Goal: Information Seeking & Learning: Compare options

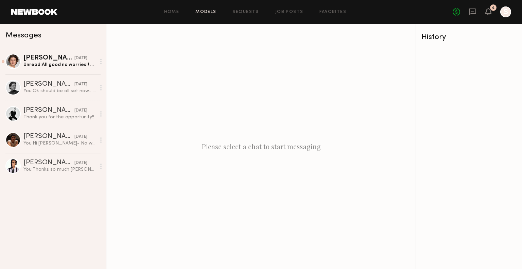
click at [199, 13] on link "Models" at bounding box center [205, 12] width 21 height 4
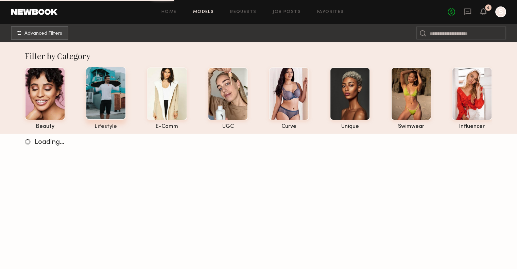
click at [116, 92] on div at bounding box center [106, 93] width 40 height 53
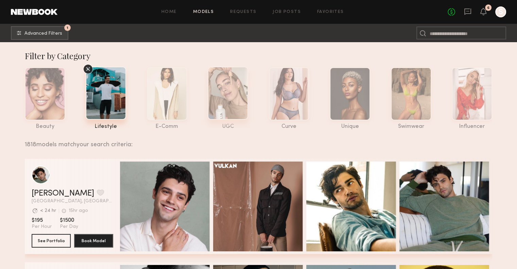
click at [238, 89] on div at bounding box center [228, 93] width 40 height 53
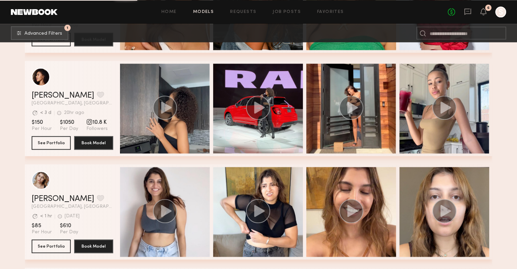
scroll to position [34504, 0]
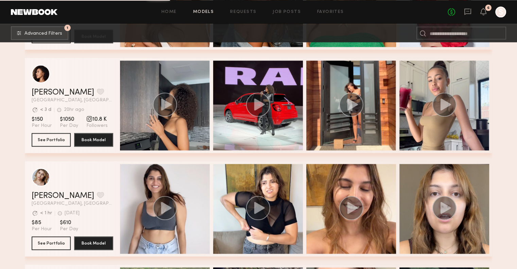
drag, startPoint x: 48, startPoint y: 99, endPoint x: 38, endPoint y: 103, distance: 10.5
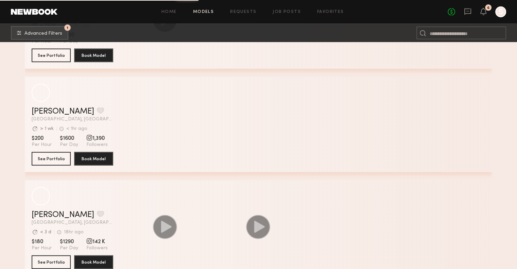
scroll to position [45780, 0]
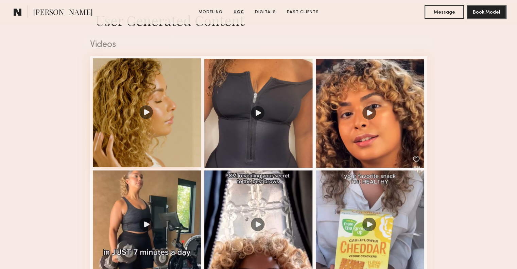
scroll to position [680, 0]
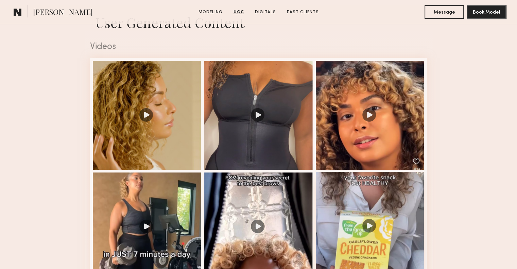
click at [386, 210] on div at bounding box center [370, 226] width 109 height 109
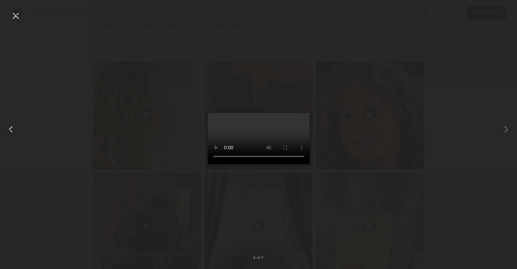
click at [15, 129] on common-icon at bounding box center [10, 129] width 11 height 11
click at [13, 129] on common-icon at bounding box center [10, 129] width 11 height 11
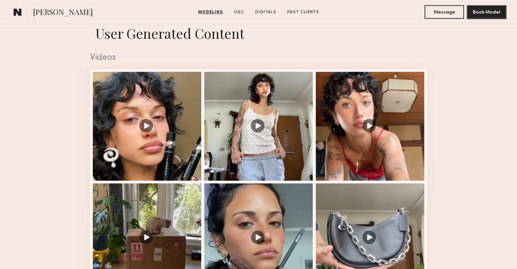
scroll to position [782, 0]
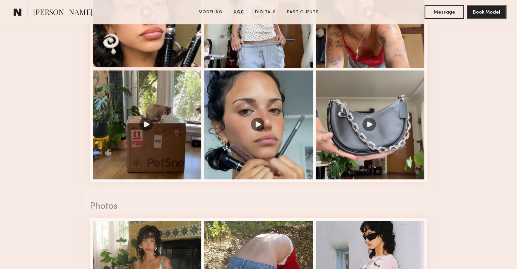
click at [175, 40] on div at bounding box center [147, 12] width 109 height 109
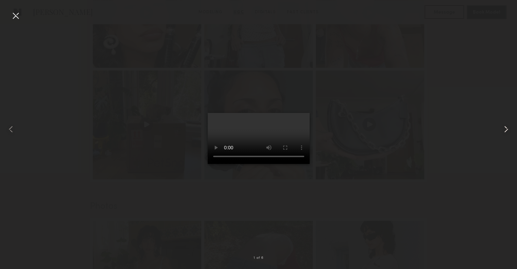
click at [515, 127] on div at bounding box center [506, 129] width 21 height 236
click at [515, 125] on div at bounding box center [506, 129] width 21 height 236
click at [508, 125] on common-icon at bounding box center [506, 129] width 11 height 11
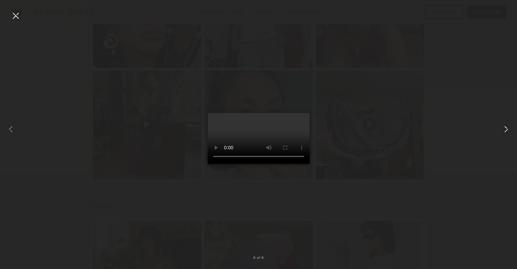
click at [508, 125] on common-icon at bounding box center [506, 129] width 11 height 11
click at [439, 118] on div at bounding box center [258, 129] width 517 height 236
click at [508, 124] on common-icon at bounding box center [506, 129] width 11 height 11
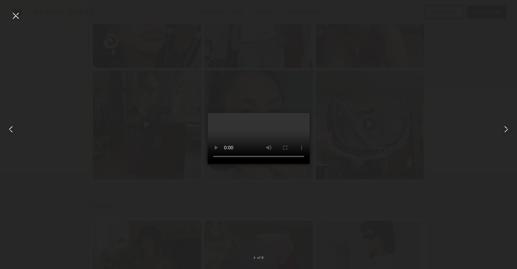
click at [508, 124] on common-icon at bounding box center [506, 129] width 11 height 11
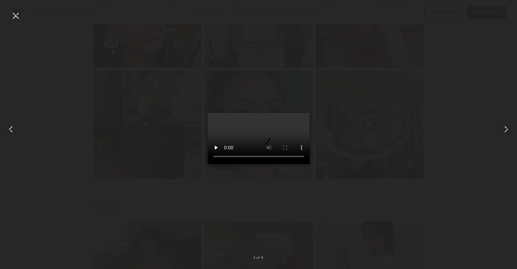
click at [508, 124] on common-icon at bounding box center [506, 129] width 11 height 11
click at [423, 89] on div at bounding box center [258, 129] width 517 height 236
click at [14, 20] on div at bounding box center [15, 15] width 11 height 11
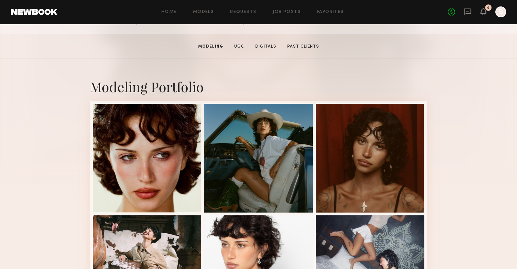
scroll to position [0, 0]
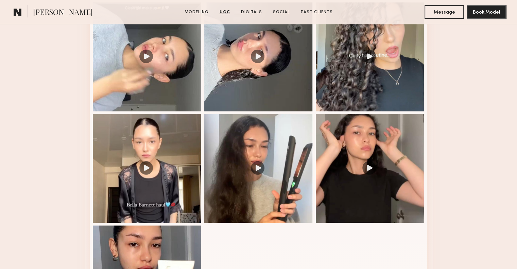
scroll to position [748, 0]
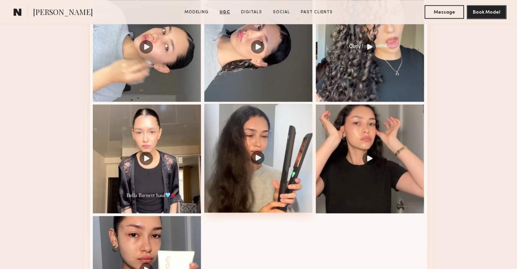
click at [255, 147] on div at bounding box center [258, 158] width 109 height 109
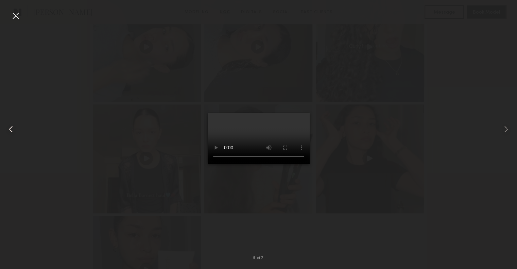
click at [15, 127] on common-icon at bounding box center [10, 129] width 11 height 11
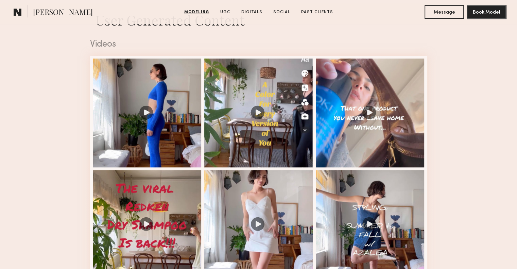
scroll to position [680, 0]
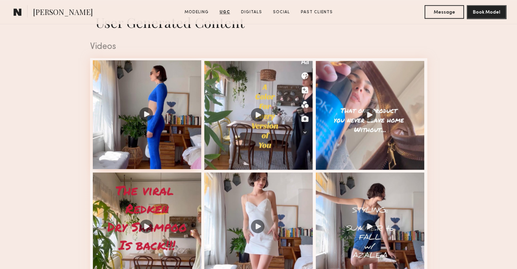
click at [156, 115] on div at bounding box center [147, 114] width 109 height 109
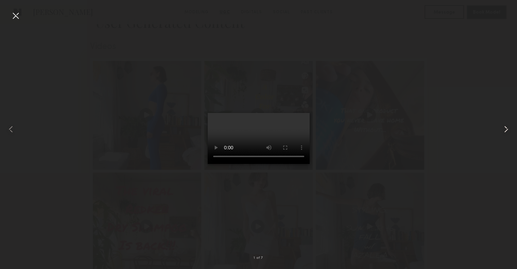
click at [503, 128] on common-icon at bounding box center [506, 129] width 11 height 11
drag, startPoint x: 503, startPoint y: 128, endPoint x: 504, endPoint y: 123, distance: 4.9
click at [504, 125] on common-icon at bounding box center [506, 129] width 11 height 11
click at [504, 123] on div at bounding box center [506, 129] width 21 height 236
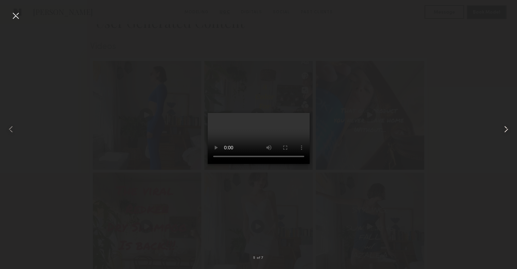
click at [504, 123] on div at bounding box center [506, 129] width 21 height 236
click at [433, 90] on div at bounding box center [258, 129] width 517 height 236
click at [18, 13] on div at bounding box center [15, 15] width 11 height 11
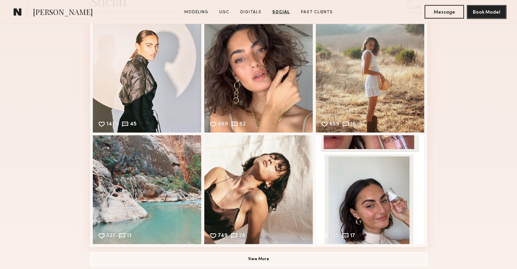
scroll to position [1767, 0]
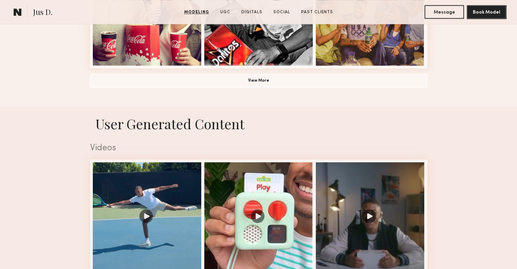
scroll to position [714, 0]
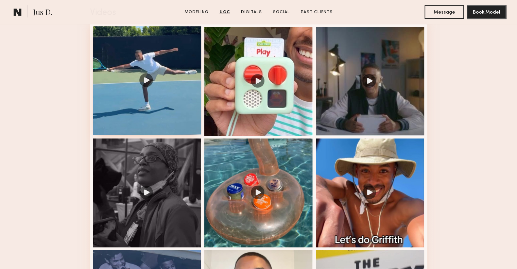
click at [133, 112] on div at bounding box center [147, 80] width 109 height 109
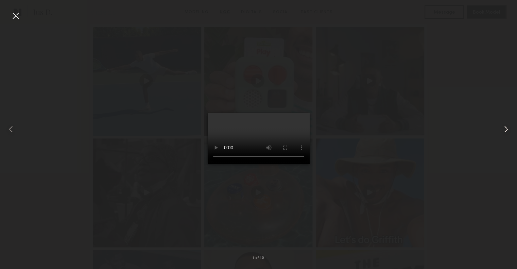
click at [504, 127] on common-icon at bounding box center [506, 129] width 11 height 11
click at [509, 125] on common-icon at bounding box center [506, 129] width 11 height 11
click at [420, 117] on div at bounding box center [258, 129] width 517 height 236
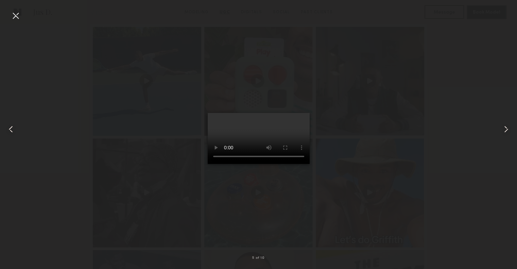
click at [504, 126] on common-icon at bounding box center [506, 129] width 11 height 11
click at [16, 12] on div at bounding box center [15, 15] width 11 height 11
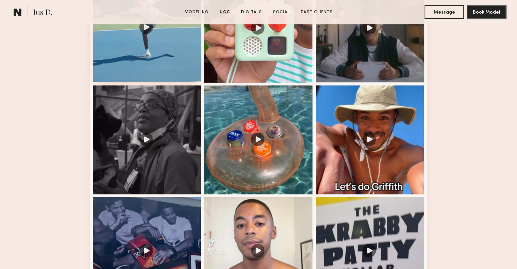
scroll to position [884, 0]
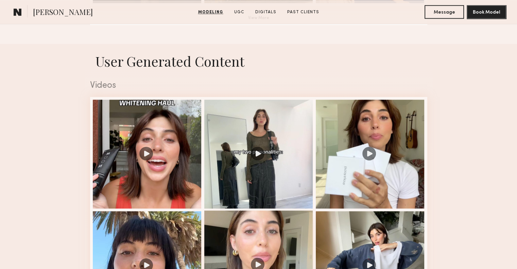
scroll to position [748, 0]
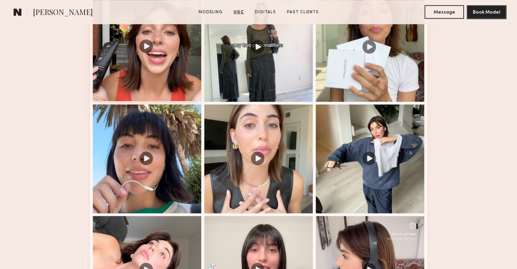
click at [164, 68] on div at bounding box center [147, 46] width 109 height 109
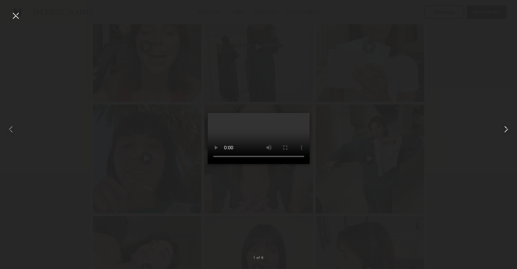
click at [508, 129] on common-icon at bounding box center [506, 129] width 11 height 11
click at [506, 129] on common-icon at bounding box center [506, 129] width 11 height 11
click at [508, 125] on common-icon at bounding box center [506, 129] width 11 height 11
click at [507, 125] on common-icon at bounding box center [506, 129] width 11 height 11
click at [19, 17] on div at bounding box center [15, 15] width 11 height 11
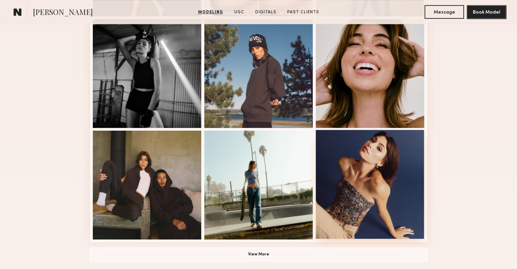
scroll to position [544, 0]
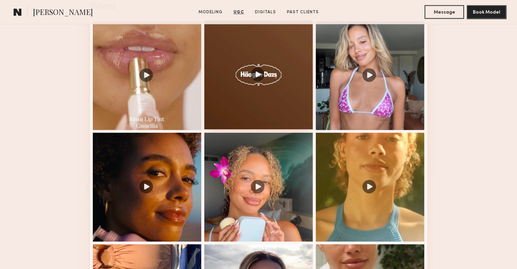
scroll to position [680, 0]
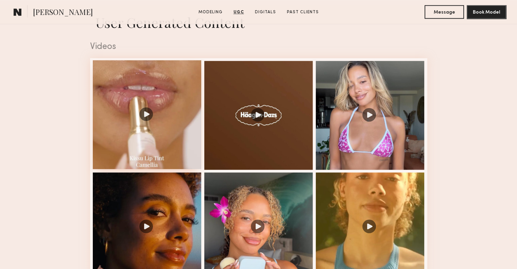
click at [154, 119] on div at bounding box center [147, 114] width 109 height 109
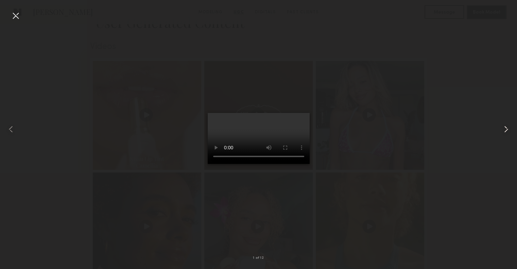
click at [507, 128] on common-icon at bounding box center [506, 129] width 11 height 11
click at [371, 111] on div at bounding box center [258, 129] width 517 height 236
click at [16, 14] on div at bounding box center [15, 15] width 11 height 11
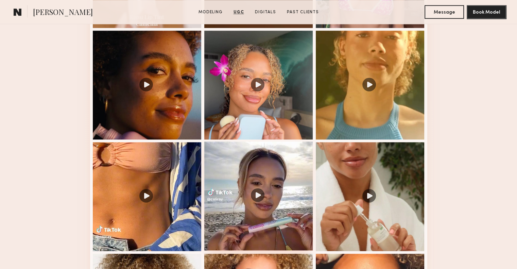
scroll to position [816, 0]
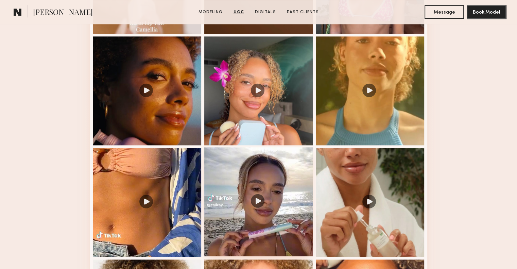
click at [259, 203] on div at bounding box center [258, 201] width 109 height 109
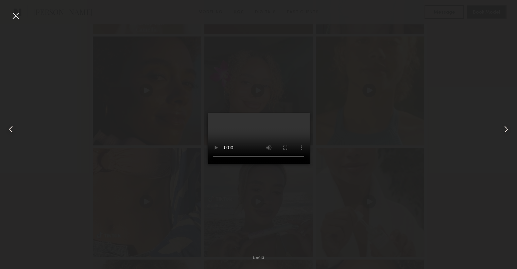
click at [11, 127] on common-icon at bounding box center [10, 129] width 11 height 11
click at [194, 164] on div at bounding box center [258, 129] width 517 height 236
click at [172, 171] on div at bounding box center [258, 129] width 517 height 236
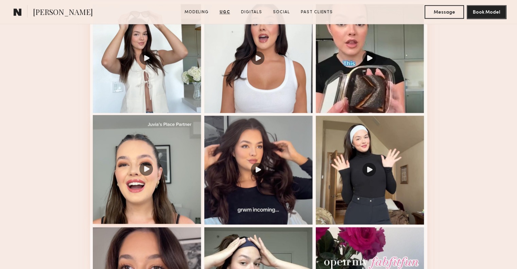
scroll to position [748, 0]
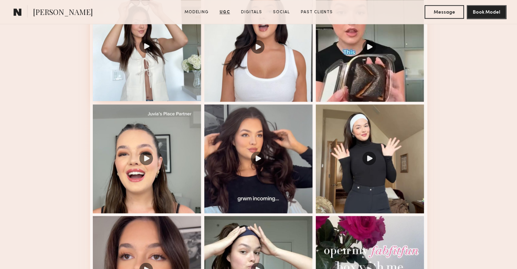
click at [167, 67] on div at bounding box center [147, 46] width 109 height 109
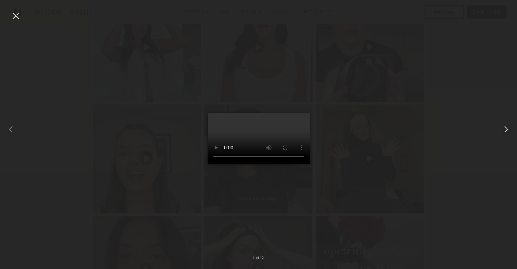
click at [511, 130] on common-icon at bounding box center [506, 129] width 11 height 11
click at [358, 79] on div at bounding box center [258, 129] width 517 height 236
click at [505, 130] on common-icon at bounding box center [506, 129] width 11 height 11
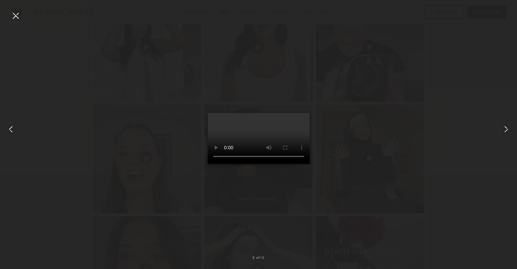
click at [505, 130] on common-icon at bounding box center [506, 129] width 11 height 11
click at [8, 127] on common-icon at bounding box center [10, 129] width 11 height 11
click at [12, 20] on div at bounding box center [15, 15] width 11 height 11
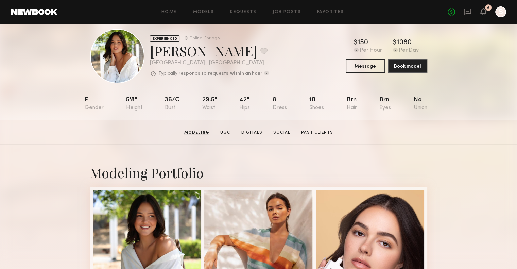
scroll to position [0, 0]
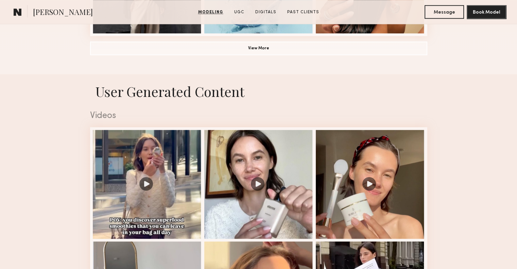
scroll to position [748, 0]
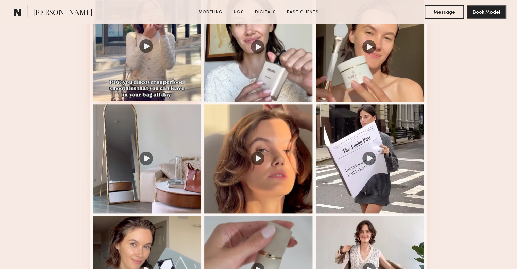
click at [179, 66] on div at bounding box center [147, 46] width 109 height 109
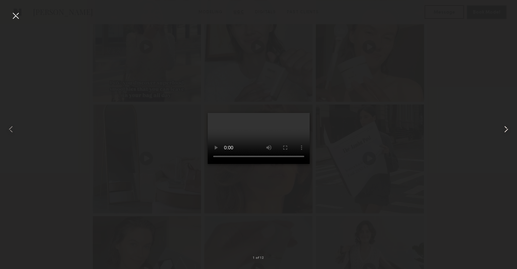
click at [506, 130] on common-icon at bounding box center [506, 129] width 11 height 11
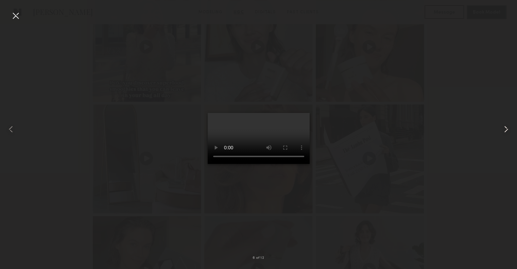
click at [506, 130] on common-icon at bounding box center [506, 129] width 11 height 11
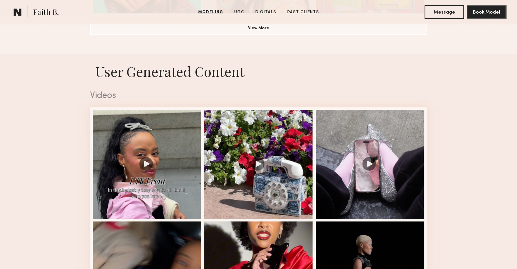
scroll to position [714, 0]
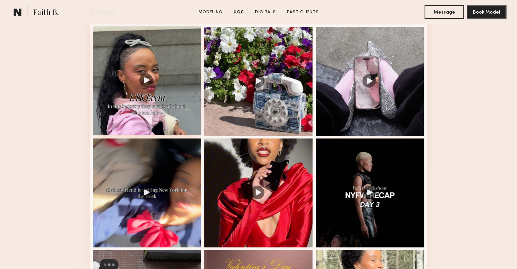
click at [156, 90] on div at bounding box center [147, 80] width 109 height 109
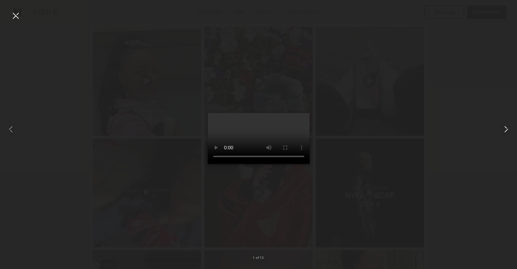
click at [508, 126] on common-icon at bounding box center [506, 129] width 11 height 11
click at [450, 128] on div at bounding box center [258, 129] width 517 height 236
click at [18, 18] on div at bounding box center [15, 15] width 11 height 11
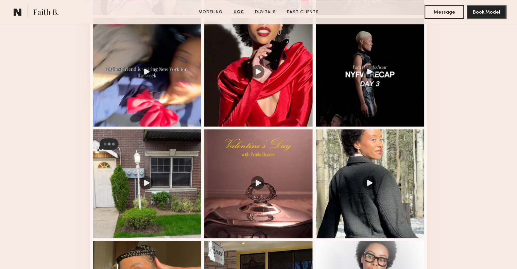
scroll to position [918, 0]
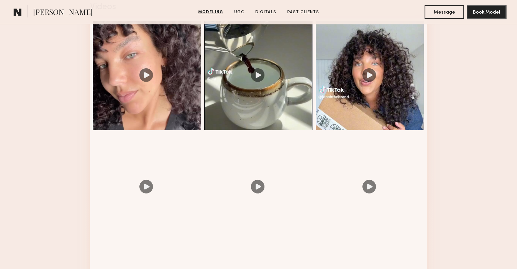
scroll to position [748, 0]
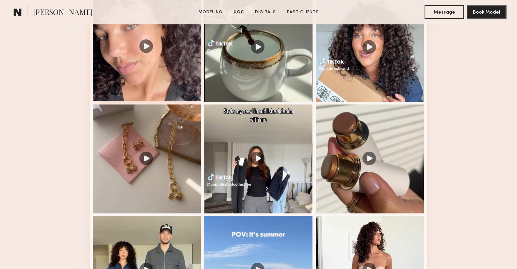
click at [167, 95] on div at bounding box center [147, 46] width 109 height 109
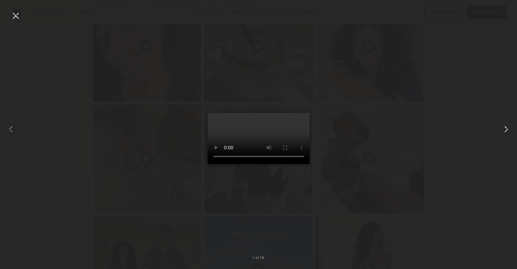
click at [505, 128] on common-icon at bounding box center [506, 129] width 11 height 11
click at [438, 100] on div at bounding box center [258, 129] width 517 height 236
click at [17, 14] on div at bounding box center [15, 15] width 11 height 11
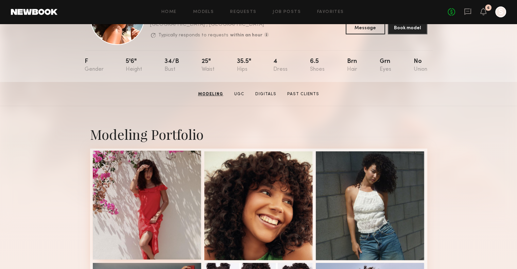
scroll to position [0, 0]
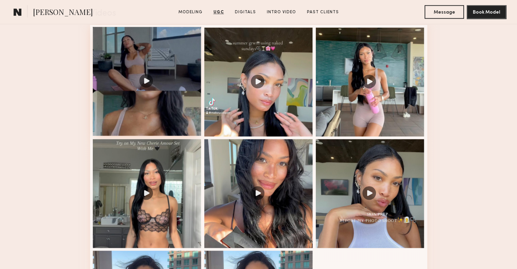
scroll to position [714, 0]
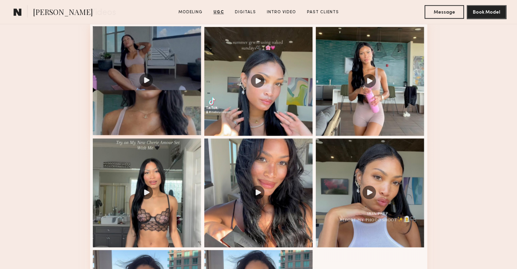
click at [149, 97] on div at bounding box center [147, 80] width 109 height 109
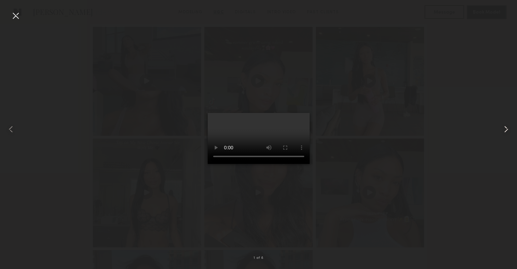
click at [506, 127] on common-icon at bounding box center [506, 129] width 11 height 11
click at [493, 126] on div at bounding box center [258, 129] width 517 height 236
click at [497, 127] on div at bounding box center [506, 129] width 21 height 236
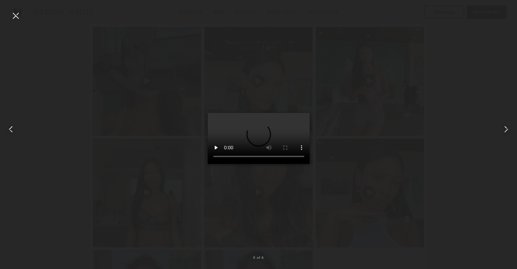
click at [445, 128] on div at bounding box center [258, 129] width 517 height 236
click at [16, 11] on div at bounding box center [15, 15] width 11 height 11
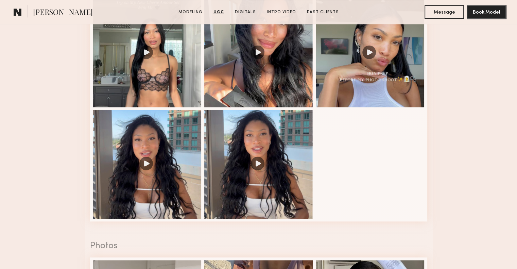
scroll to position [918, 0]
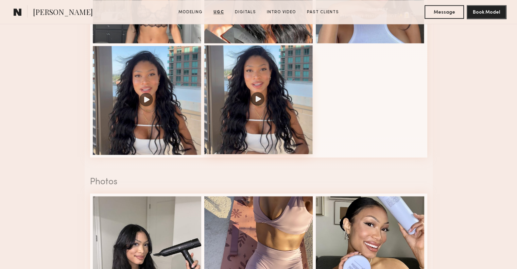
click at [262, 97] on div at bounding box center [258, 99] width 109 height 109
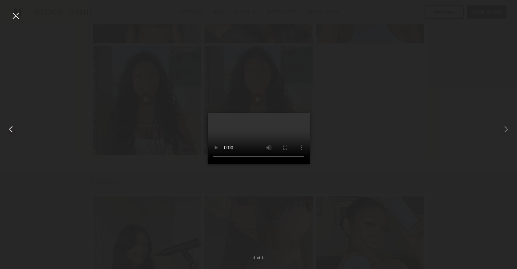
click at [11, 129] on common-icon at bounding box center [10, 129] width 11 height 11
click at [118, 170] on div at bounding box center [258, 129] width 517 height 236
drag, startPoint x: 16, startPoint y: 15, endPoint x: 23, endPoint y: 21, distance: 9.1
click at [16, 16] on div at bounding box center [15, 15] width 11 height 11
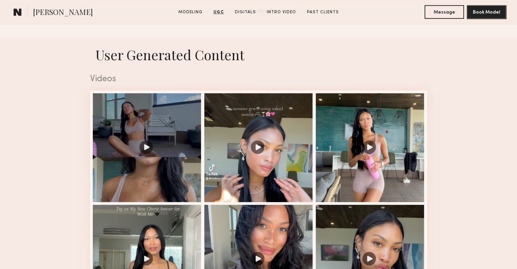
scroll to position [646, 0]
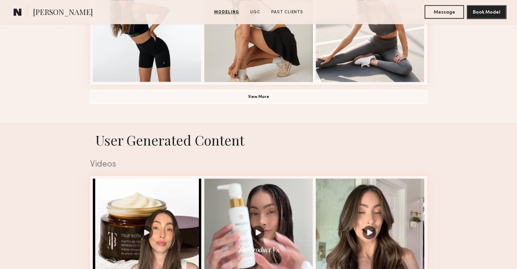
scroll to position [714, 0]
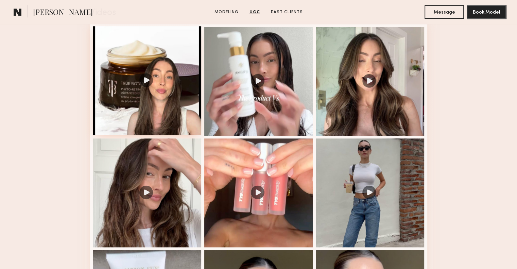
click at [170, 82] on div at bounding box center [147, 80] width 109 height 109
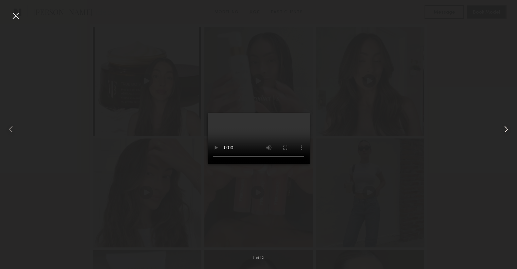
click at [504, 125] on common-icon at bounding box center [506, 129] width 11 height 11
click at [509, 126] on common-icon at bounding box center [506, 129] width 11 height 11
click at [505, 132] on common-icon at bounding box center [506, 129] width 11 height 11
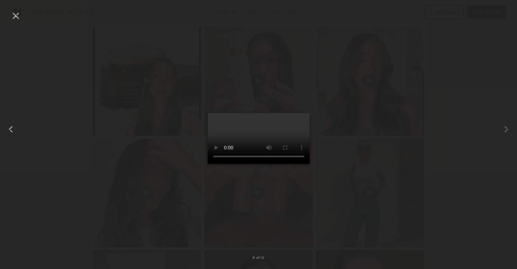
click at [11, 130] on common-icon at bounding box center [10, 129] width 11 height 11
click at [501, 128] on common-icon at bounding box center [506, 129] width 11 height 11
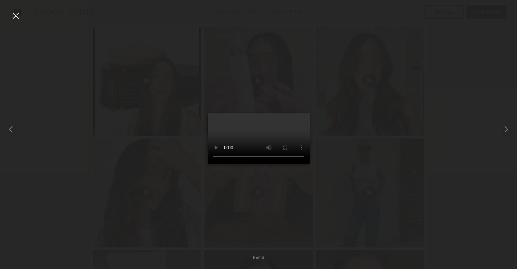
click at [378, 124] on div at bounding box center [258, 129] width 517 height 236
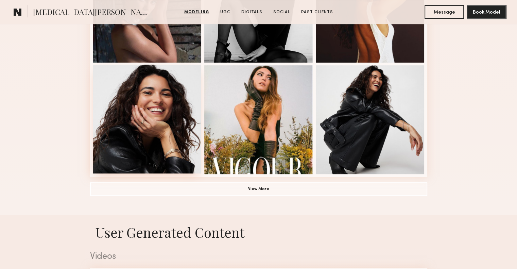
scroll to position [748, 0]
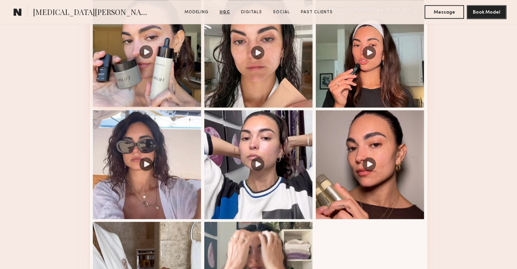
click at [156, 62] on div at bounding box center [147, 52] width 109 height 109
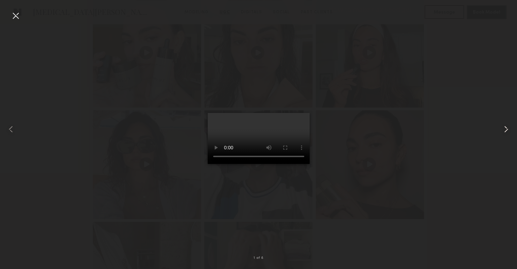
click at [501, 130] on common-icon at bounding box center [506, 129] width 11 height 11
click at [502, 129] on common-icon at bounding box center [506, 129] width 11 height 11
click at [502, 126] on common-icon at bounding box center [506, 129] width 11 height 11
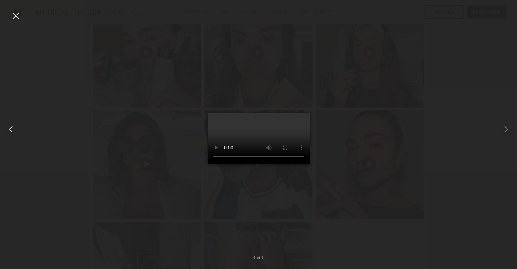
click at [6, 128] on common-icon at bounding box center [10, 129] width 11 height 11
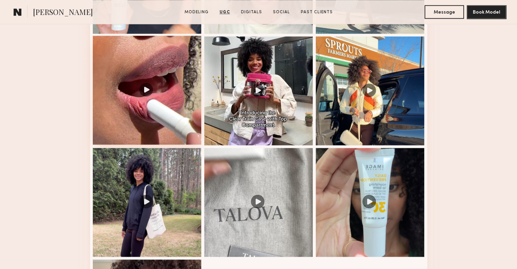
scroll to position [714, 0]
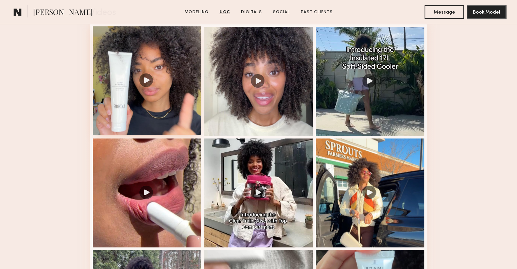
click at [170, 98] on div at bounding box center [147, 80] width 109 height 109
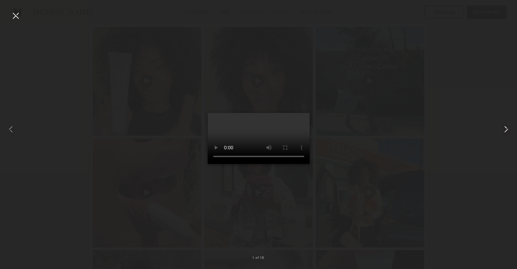
click at [507, 129] on common-icon at bounding box center [506, 129] width 11 height 11
click at [507, 126] on common-icon at bounding box center [506, 129] width 11 height 11
click at [509, 132] on common-icon at bounding box center [506, 129] width 11 height 11
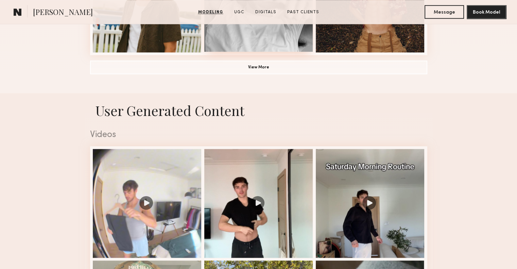
scroll to position [680, 0]
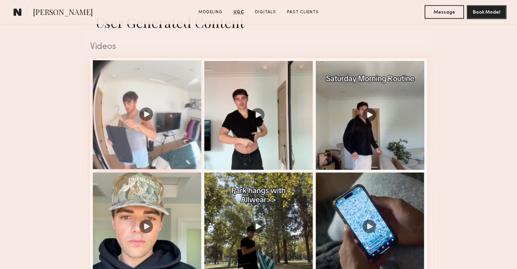
click at [138, 121] on div at bounding box center [147, 114] width 109 height 109
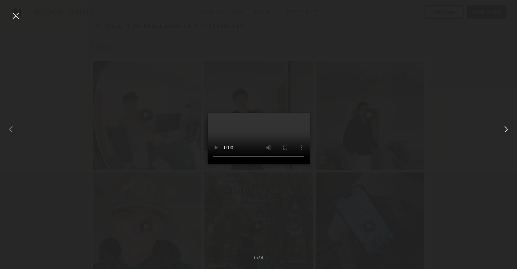
click at [506, 131] on common-icon at bounding box center [506, 129] width 11 height 11
click at [368, 190] on div at bounding box center [258, 129] width 517 height 236
click at [14, 15] on div at bounding box center [15, 15] width 11 height 11
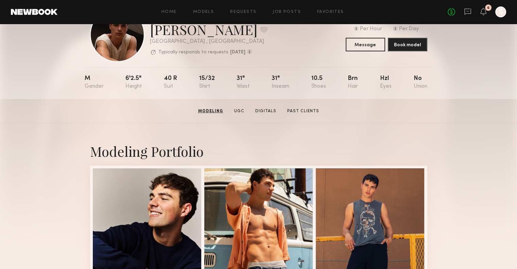
scroll to position [0, 0]
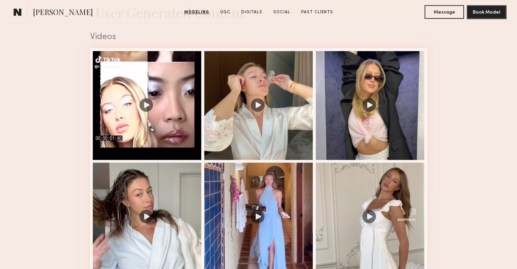
scroll to position [748, 0]
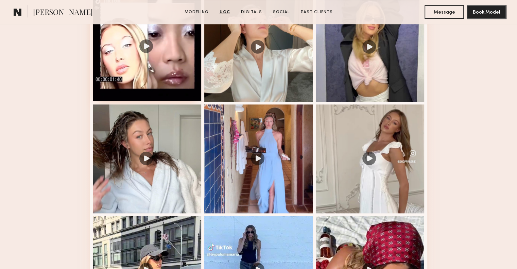
click at [136, 74] on div at bounding box center [147, 46] width 109 height 109
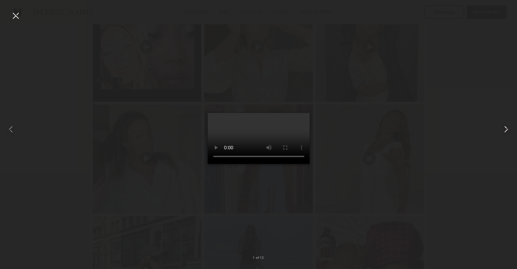
click at [500, 131] on div at bounding box center [506, 129] width 21 height 236
click at [502, 131] on common-icon at bounding box center [506, 129] width 11 height 11
click at [503, 128] on common-icon at bounding box center [506, 129] width 11 height 11
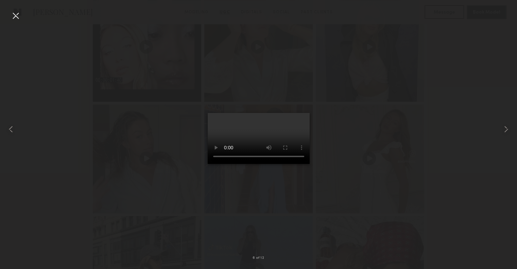
click at [383, 89] on div at bounding box center [258, 129] width 517 height 236
click at [16, 18] on div at bounding box center [15, 15] width 11 height 11
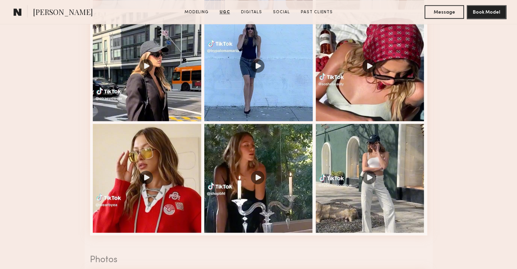
scroll to position [952, 0]
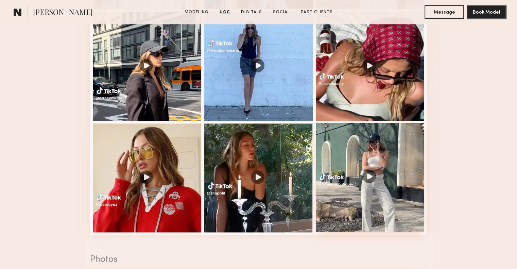
click at [361, 195] on div at bounding box center [370, 177] width 109 height 109
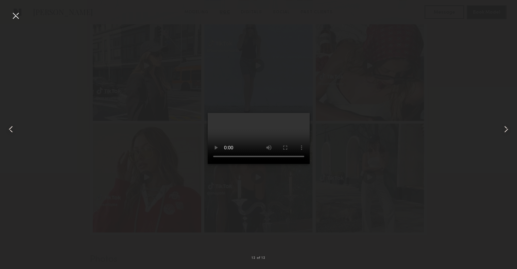
click at [410, 134] on div at bounding box center [258, 129] width 517 height 236
click at [14, 14] on div at bounding box center [15, 15] width 11 height 11
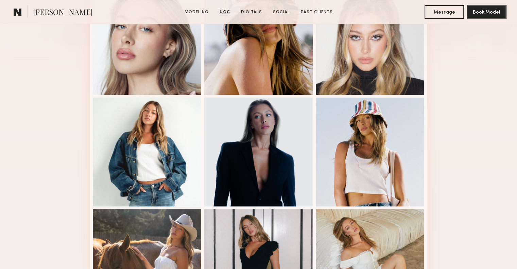
scroll to position [0, 0]
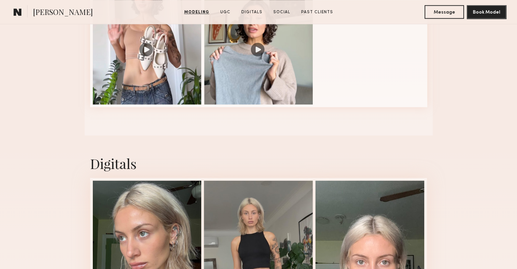
scroll to position [646, 0]
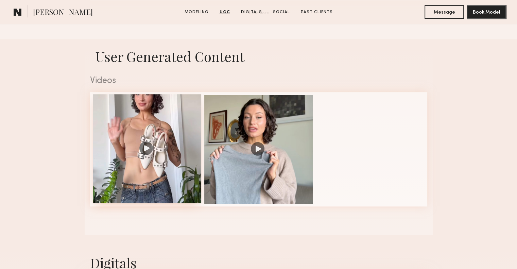
click at [162, 166] on div at bounding box center [147, 148] width 109 height 109
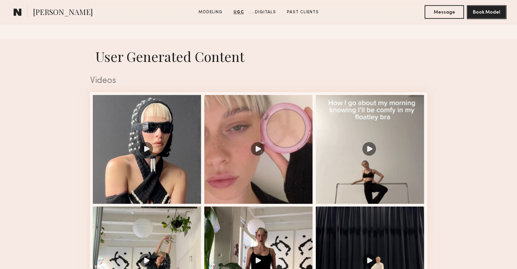
scroll to position [714, 0]
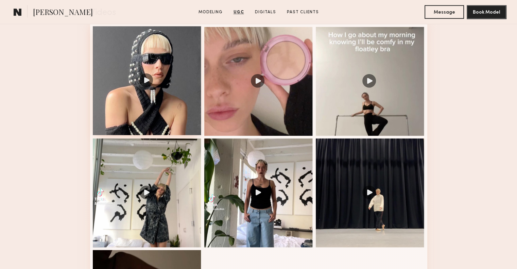
click at [154, 87] on div at bounding box center [147, 80] width 109 height 109
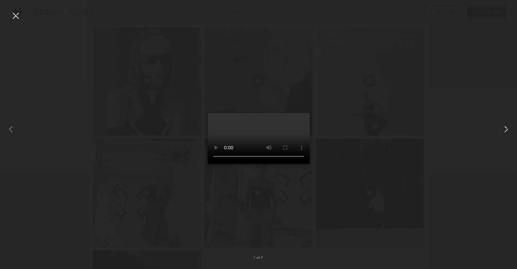
click at [500, 125] on div at bounding box center [506, 129] width 21 height 236
click at [502, 125] on common-icon at bounding box center [506, 129] width 11 height 11
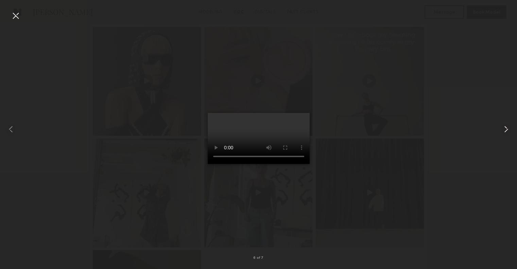
click at [502, 125] on common-icon at bounding box center [506, 129] width 11 height 11
click at [463, 115] on div at bounding box center [258, 129] width 517 height 236
click at [16, 11] on div at bounding box center [15, 15] width 11 height 11
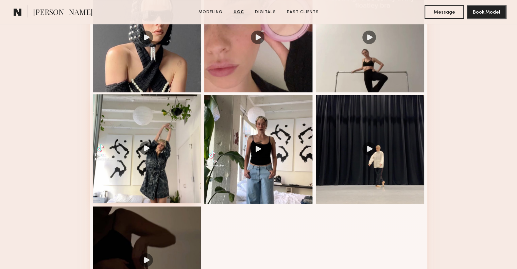
scroll to position [884, 0]
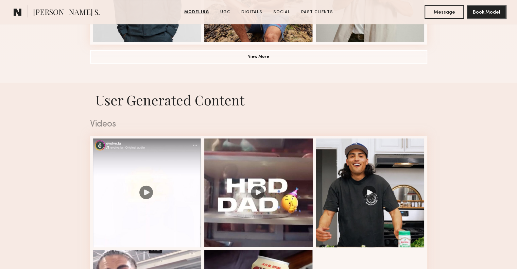
scroll to position [714, 0]
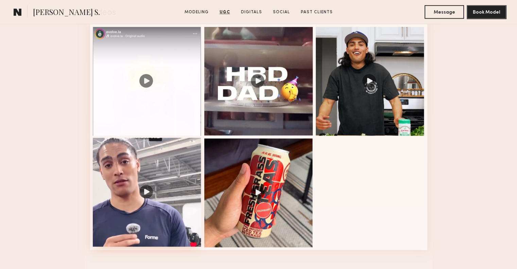
click at [155, 193] on div at bounding box center [147, 192] width 109 height 109
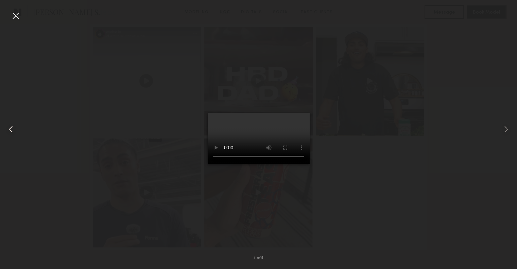
click at [12, 132] on common-icon at bounding box center [10, 129] width 11 height 11
click at [349, 144] on div at bounding box center [258, 129] width 517 height 236
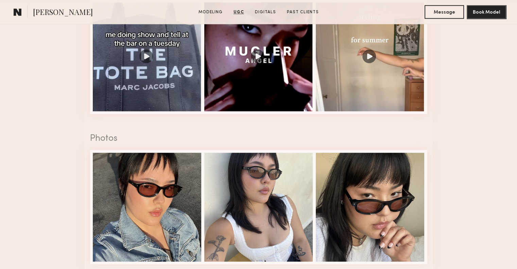
scroll to position [680, 0]
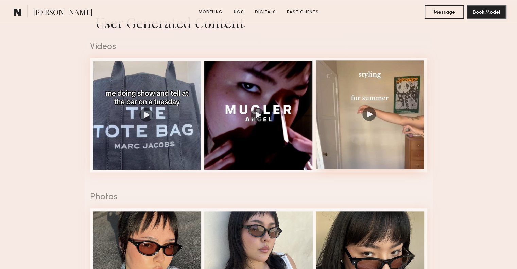
click at [359, 111] on div at bounding box center [370, 114] width 109 height 109
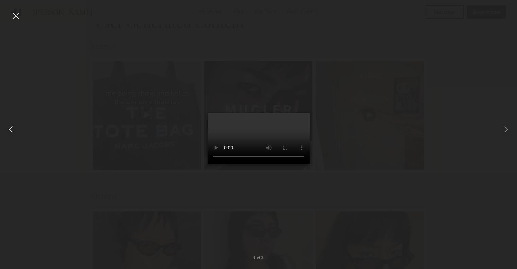
click at [11, 129] on common-icon at bounding box center [10, 129] width 11 height 11
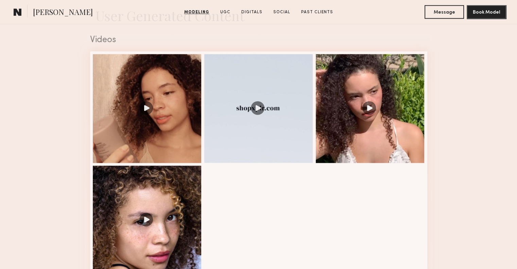
scroll to position [748, 0]
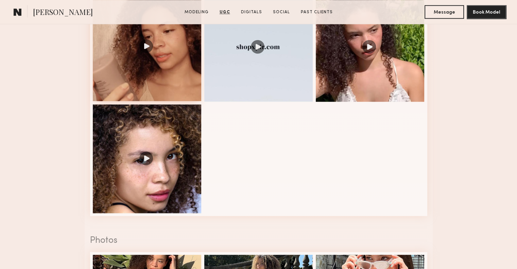
click at [169, 72] on div at bounding box center [147, 46] width 109 height 109
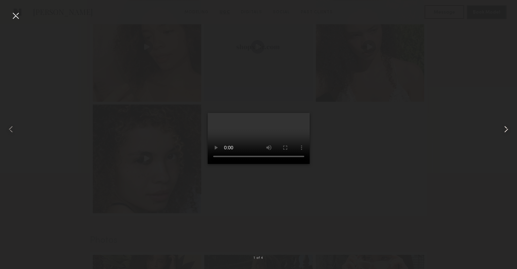
click at [508, 125] on common-icon at bounding box center [506, 129] width 11 height 11
click at [507, 125] on common-icon at bounding box center [506, 129] width 11 height 11
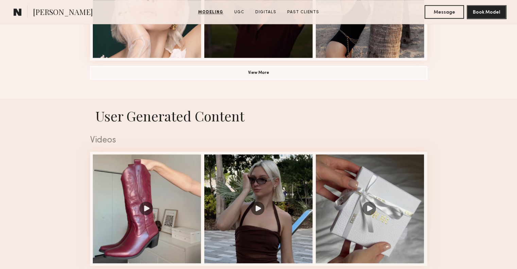
scroll to position [646, 0]
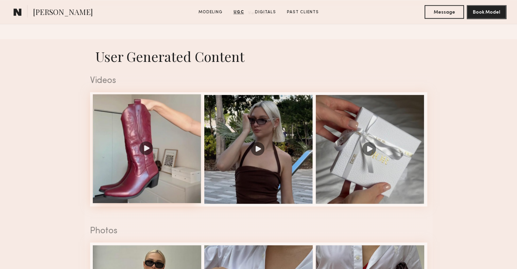
click at [194, 192] on div at bounding box center [147, 148] width 109 height 109
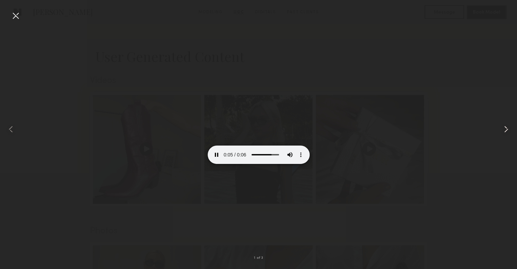
click at [505, 126] on common-icon at bounding box center [506, 129] width 11 height 11
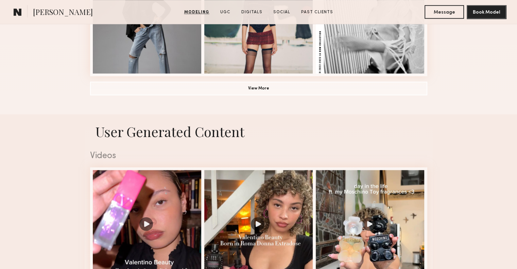
scroll to position [612, 0]
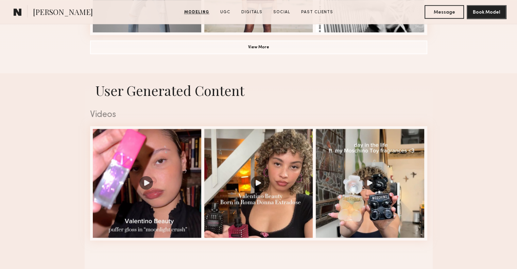
click at [147, 189] on div at bounding box center [147, 183] width 109 height 109
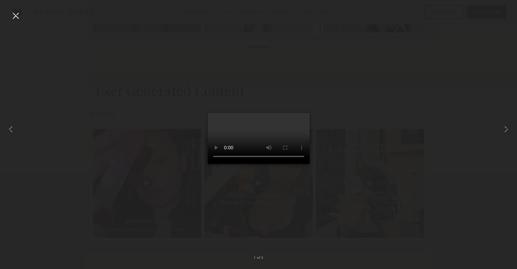
click at [331, 96] on div at bounding box center [258, 129] width 517 height 236
click at [394, 97] on div at bounding box center [258, 129] width 517 height 236
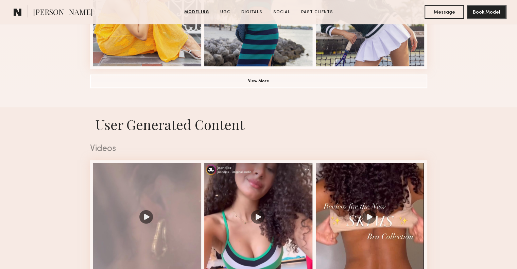
scroll to position [714, 0]
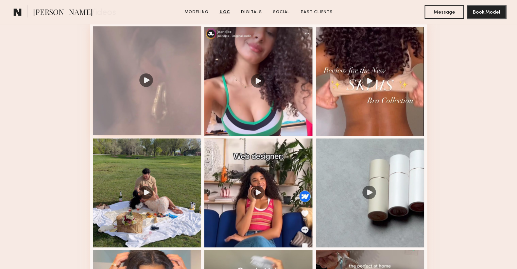
click at [170, 99] on div at bounding box center [147, 80] width 109 height 109
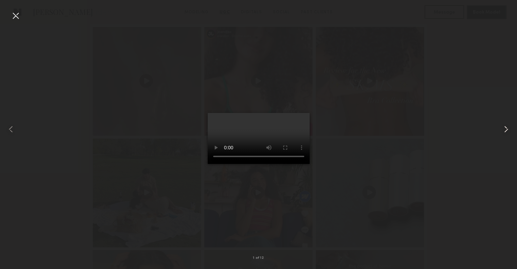
click at [504, 129] on common-icon at bounding box center [506, 129] width 11 height 11
click at [503, 126] on common-icon at bounding box center [506, 129] width 11 height 11
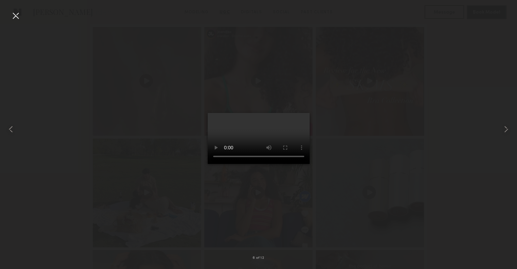
click at [431, 140] on div at bounding box center [258, 129] width 517 height 236
click at [11, 19] on div at bounding box center [15, 15] width 11 height 11
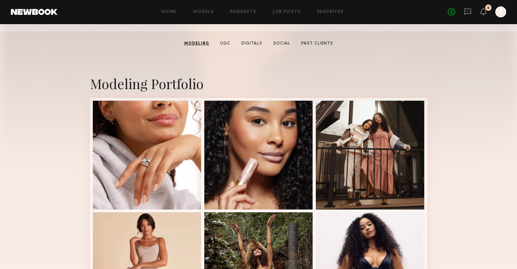
scroll to position [0, 0]
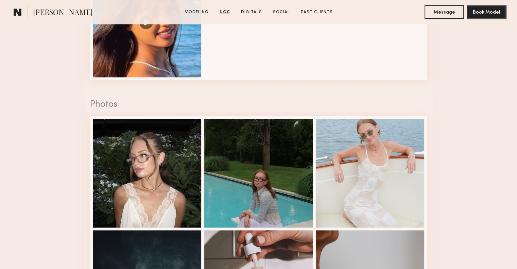
scroll to position [680, 0]
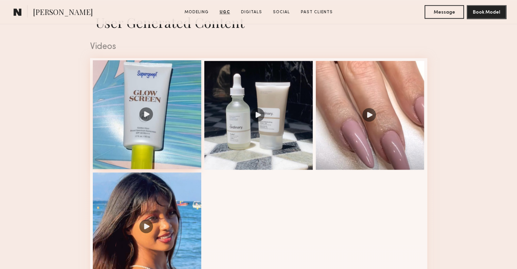
click at [168, 129] on div at bounding box center [147, 114] width 109 height 109
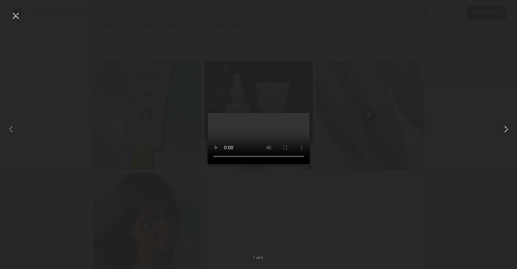
click at [504, 125] on common-icon at bounding box center [506, 129] width 11 height 11
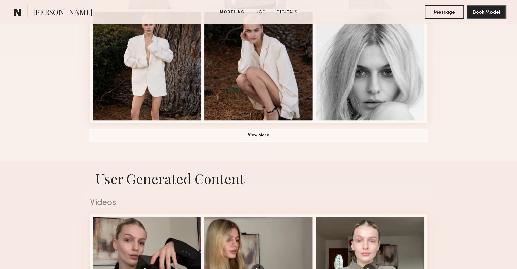
scroll to position [680, 0]
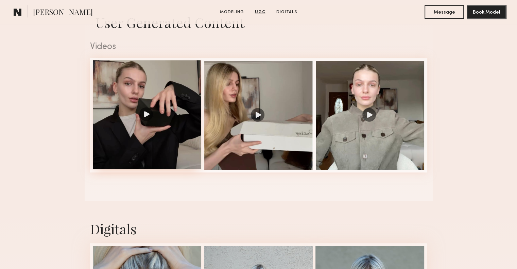
click at [184, 111] on div at bounding box center [147, 114] width 109 height 109
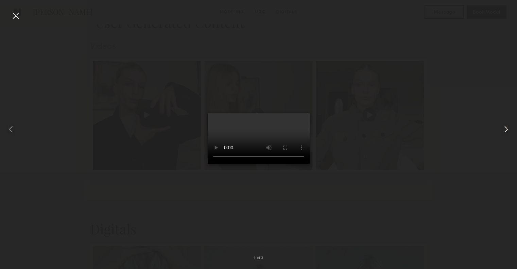
click at [503, 124] on common-icon at bounding box center [506, 129] width 11 height 11
click at [506, 125] on common-icon at bounding box center [506, 129] width 11 height 11
click at [418, 60] on div at bounding box center [258, 129] width 517 height 236
click at [15, 15] on div at bounding box center [15, 15] width 11 height 11
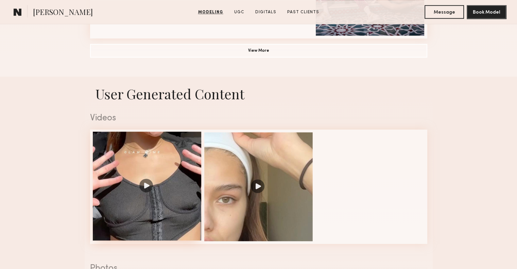
scroll to position [714, 0]
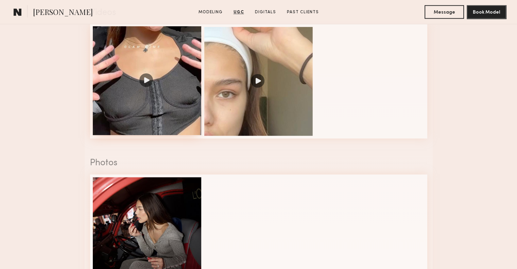
click at [140, 105] on div at bounding box center [147, 80] width 109 height 109
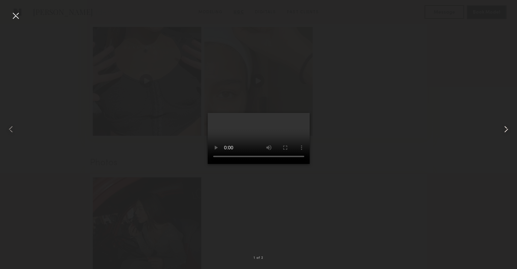
click at [506, 128] on common-icon at bounding box center [506, 129] width 11 height 11
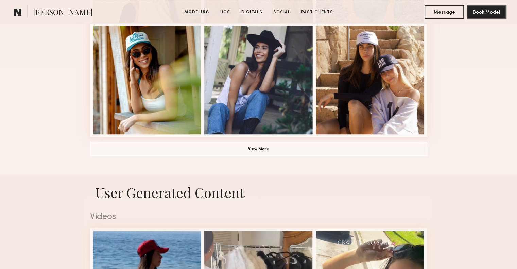
scroll to position [714, 0]
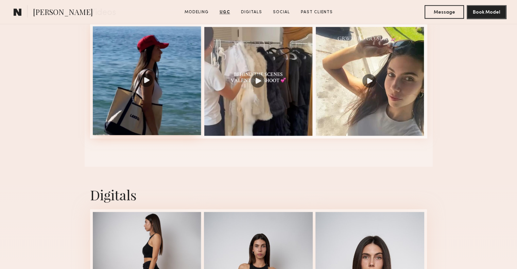
click at [153, 61] on div at bounding box center [147, 80] width 109 height 109
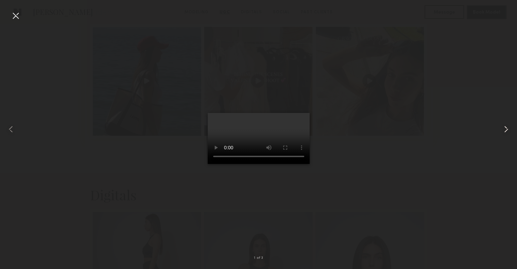
click at [502, 129] on common-icon at bounding box center [506, 129] width 11 height 11
click at [503, 129] on common-icon at bounding box center [506, 129] width 11 height 11
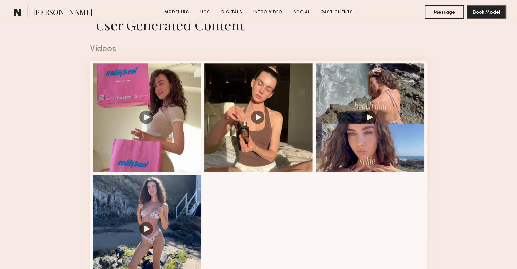
scroll to position [680, 0]
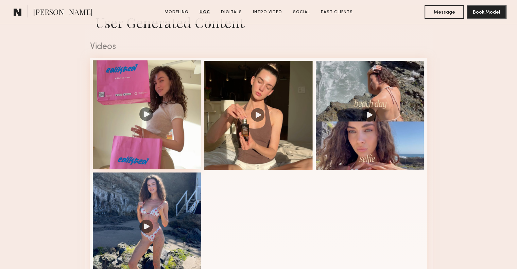
click at [173, 159] on div at bounding box center [147, 114] width 109 height 109
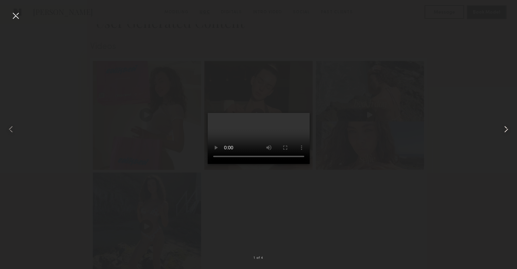
click at [508, 129] on common-icon at bounding box center [506, 129] width 11 height 11
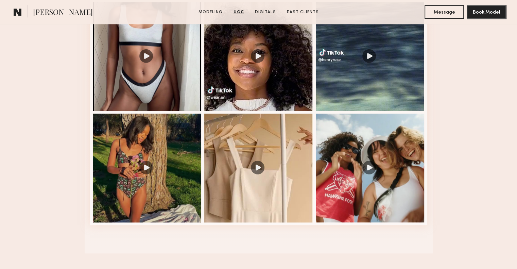
scroll to position [680, 0]
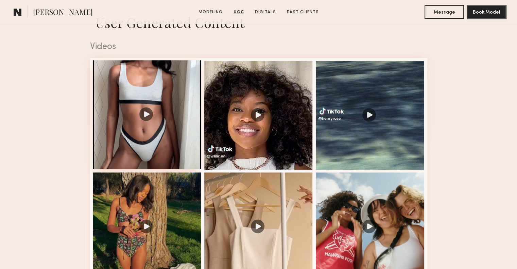
click at [167, 141] on div at bounding box center [147, 114] width 109 height 109
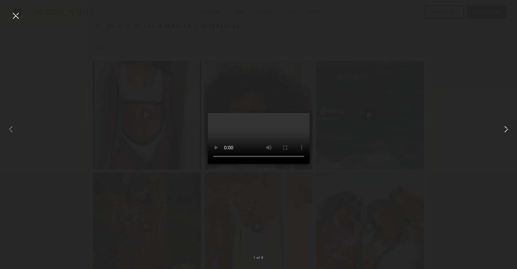
click at [503, 126] on common-icon at bounding box center [506, 129] width 11 height 11
click at [508, 129] on common-icon at bounding box center [506, 129] width 11 height 11
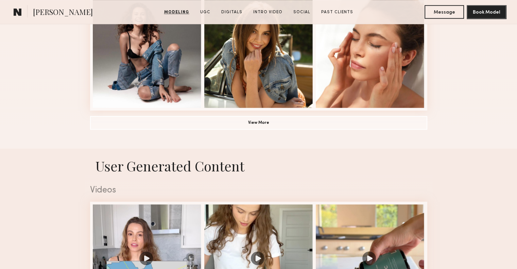
scroll to position [646, 0]
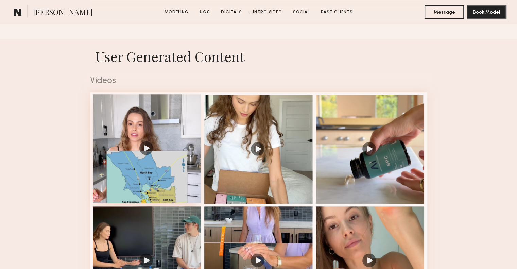
click at [143, 162] on div at bounding box center [147, 148] width 109 height 109
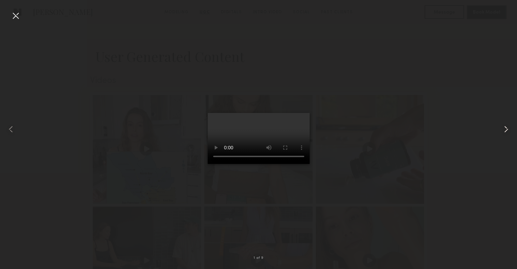
click at [504, 127] on common-icon at bounding box center [506, 129] width 11 height 11
click at [505, 127] on common-icon at bounding box center [506, 129] width 11 height 11
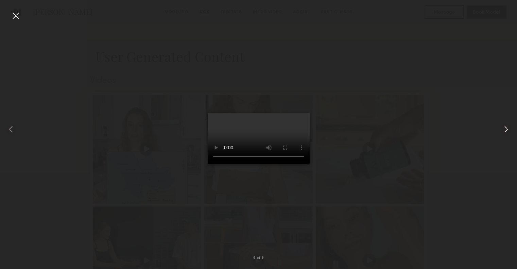
click at [505, 127] on common-icon at bounding box center [506, 129] width 11 height 11
click at [431, 99] on div at bounding box center [258, 129] width 517 height 236
click at [14, 13] on div at bounding box center [15, 15] width 11 height 11
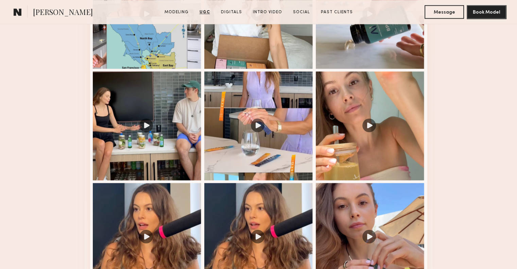
scroll to position [782, 0]
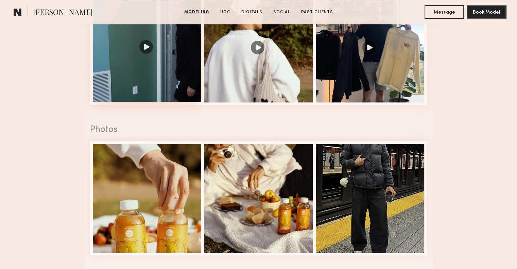
scroll to position [748, 0]
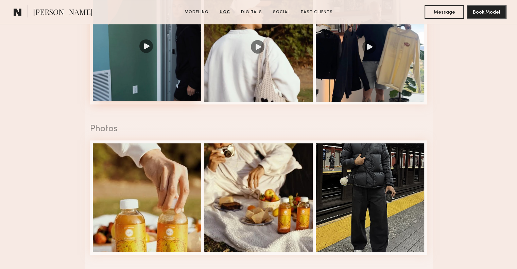
click at [137, 64] on div at bounding box center [147, 46] width 109 height 109
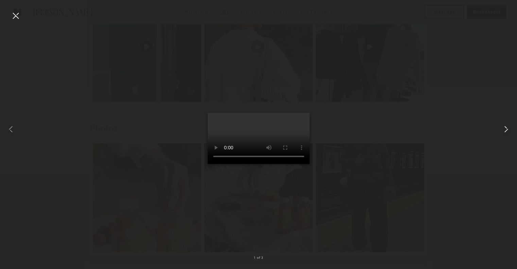
click at [503, 129] on common-icon at bounding box center [506, 129] width 11 height 11
click at [504, 129] on common-icon at bounding box center [506, 129] width 11 height 11
click at [401, 128] on div at bounding box center [258, 129] width 517 height 236
click at [18, 16] on div at bounding box center [15, 15] width 11 height 11
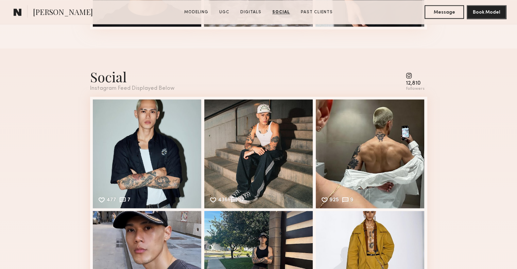
scroll to position [1325, 0]
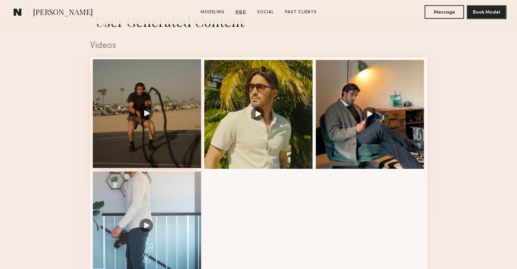
scroll to position [680, 0]
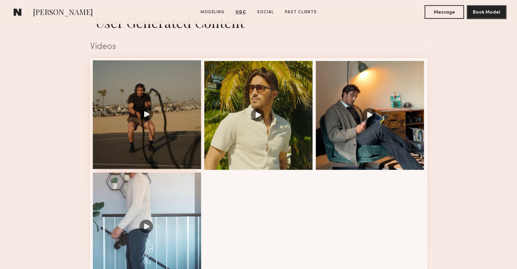
click at [122, 131] on div at bounding box center [147, 114] width 109 height 109
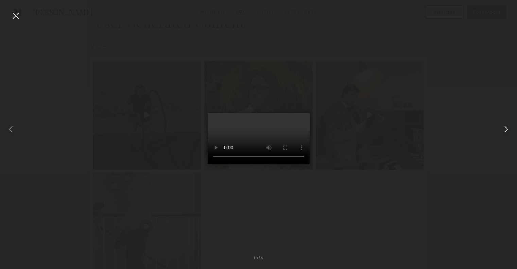
click at [505, 129] on common-icon at bounding box center [506, 129] width 11 height 11
click at [502, 125] on common-icon at bounding box center [506, 129] width 11 height 11
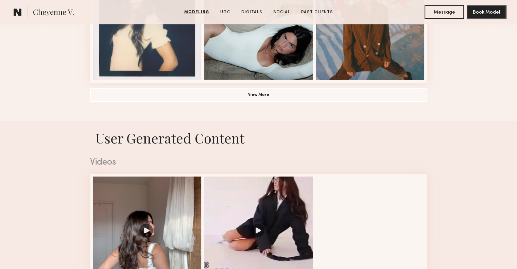
scroll to position [680, 0]
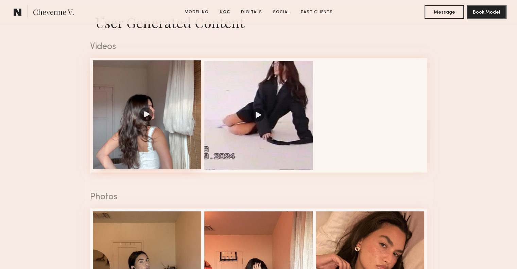
click at [144, 132] on div at bounding box center [147, 114] width 109 height 109
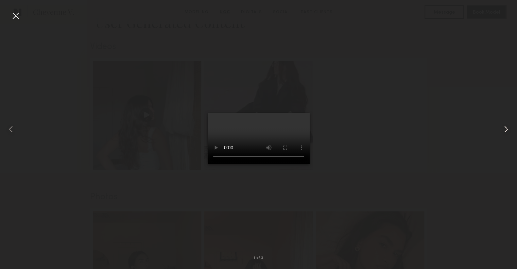
click at [509, 128] on common-icon at bounding box center [506, 129] width 11 height 11
click at [406, 141] on div at bounding box center [258, 129] width 517 height 236
click at [20, 13] on div at bounding box center [15, 15] width 11 height 11
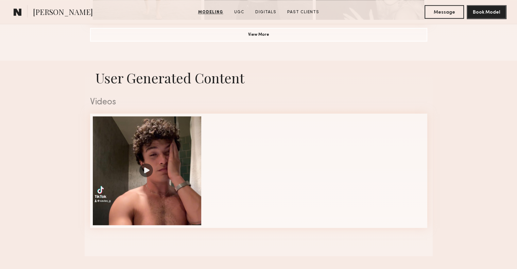
scroll to position [714, 0]
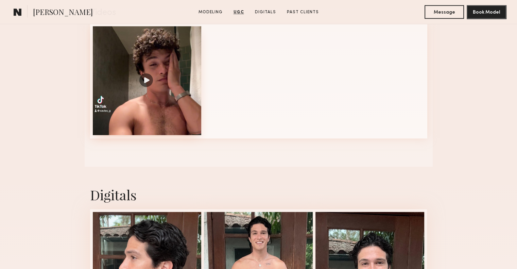
click at [160, 78] on div at bounding box center [147, 80] width 109 height 109
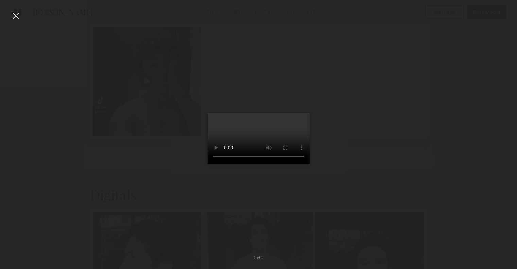
click at [229, 111] on div at bounding box center [258, 129] width 517 height 236
click at [19, 16] on div at bounding box center [15, 15] width 11 height 11
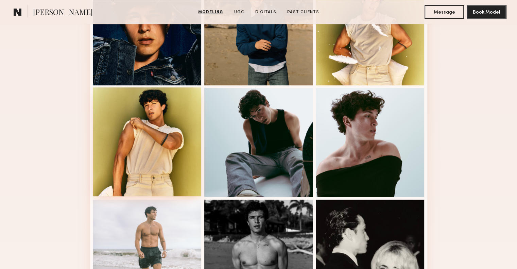
scroll to position [408, 0]
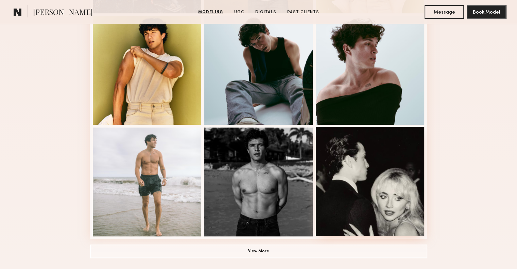
click at [373, 210] on div at bounding box center [370, 181] width 109 height 109
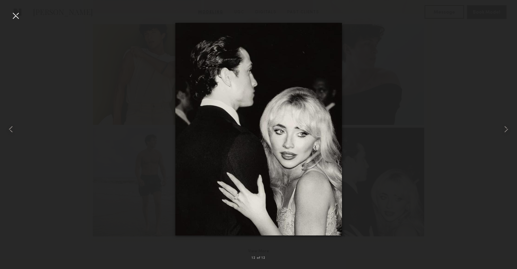
click at [136, 159] on div at bounding box center [258, 129] width 517 height 236
click at [6, 129] on common-icon at bounding box center [10, 129] width 11 height 11
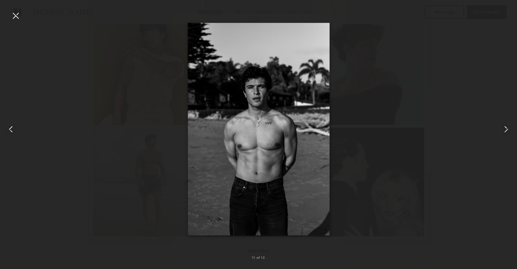
click at [6, 129] on common-icon at bounding box center [10, 129] width 11 height 11
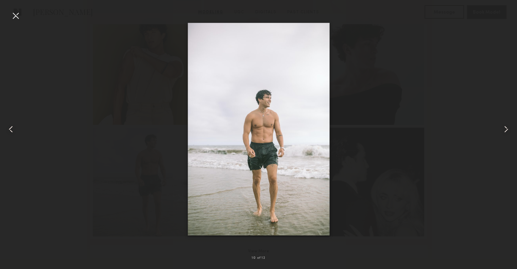
click at [19, 19] on div at bounding box center [15, 15] width 11 height 11
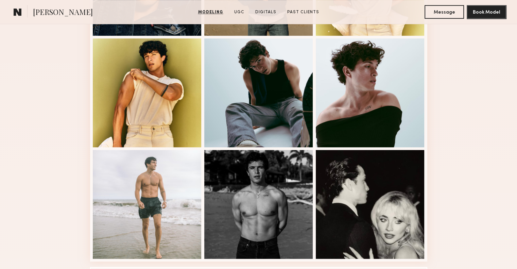
scroll to position [374, 0]
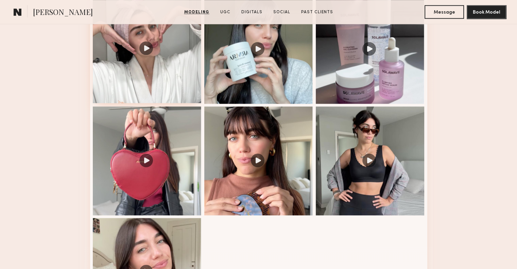
scroll to position [748, 0]
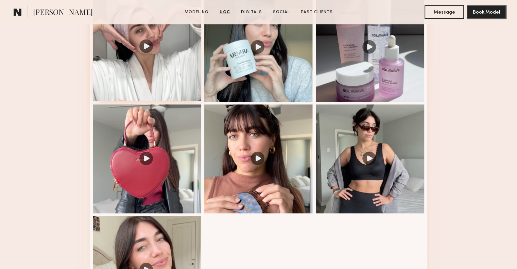
click at [167, 70] on div at bounding box center [147, 46] width 109 height 109
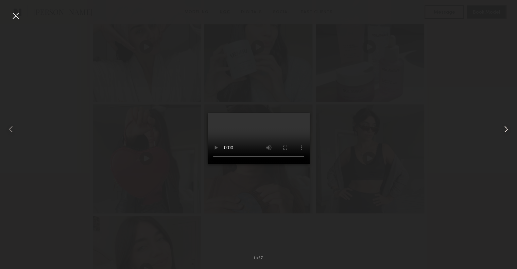
click at [506, 128] on common-icon at bounding box center [506, 129] width 11 height 11
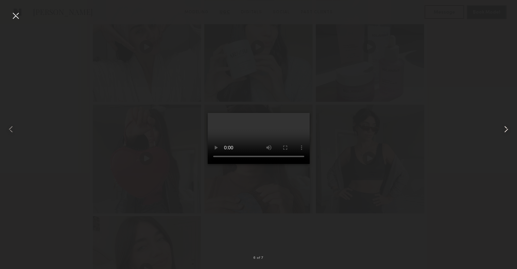
click at [506, 128] on common-icon at bounding box center [506, 129] width 11 height 11
click at [279, 75] on div at bounding box center [258, 129] width 517 height 236
click at [15, 17] on div at bounding box center [15, 15] width 11 height 11
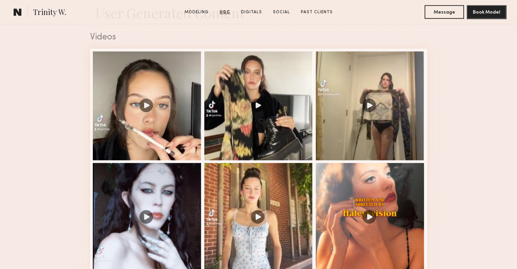
scroll to position [646, 0]
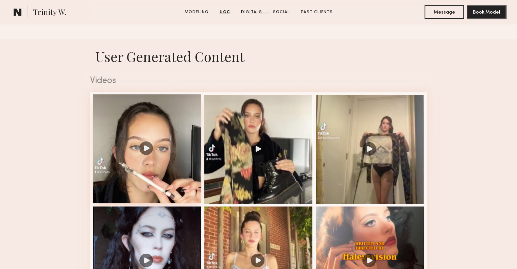
click at [170, 181] on div at bounding box center [147, 148] width 109 height 109
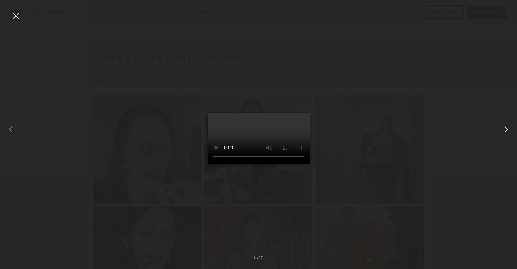
click at [504, 131] on common-icon at bounding box center [506, 129] width 11 height 11
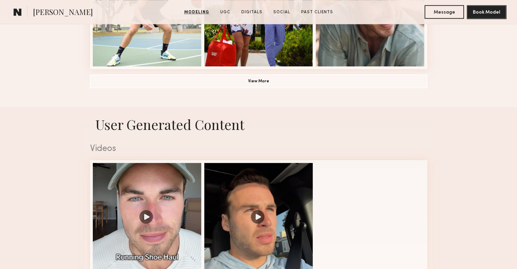
scroll to position [714, 0]
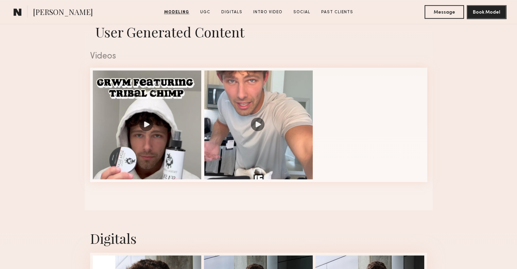
scroll to position [714, 0]
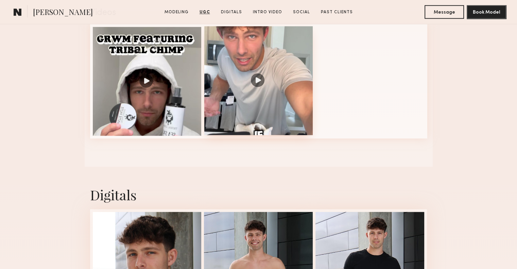
click at [226, 101] on div at bounding box center [258, 80] width 109 height 109
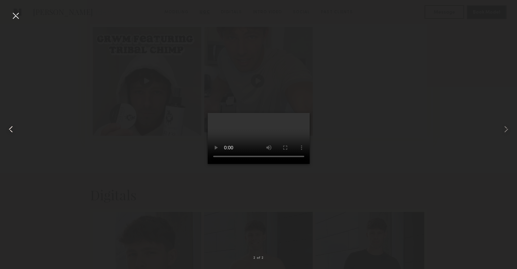
click at [7, 134] on common-icon at bounding box center [10, 129] width 11 height 11
click at [241, 107] on div at bounding box center [258, 129] width 517 height 236
click at [13, 16] on div at bounding box center [15, 15] width 11 height 11
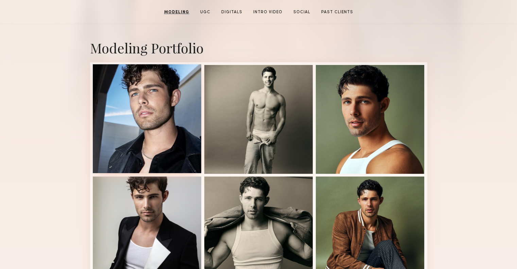
scroll to position [0, 0]
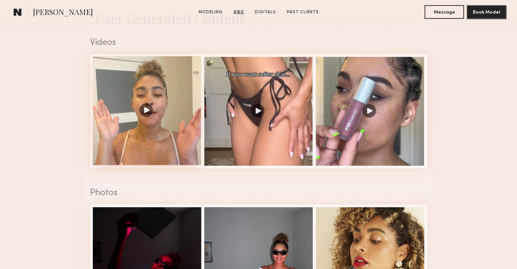
scroll to position [680, 0]
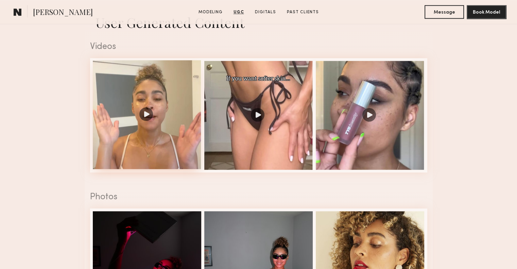
click at [139, 123] on div at bounding box center [147, 114] width 109 height 109
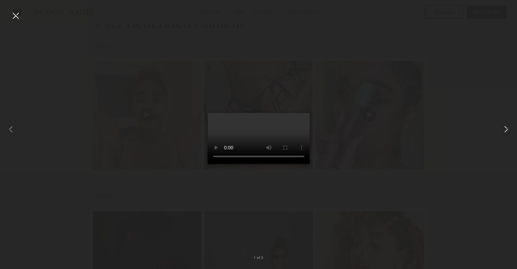
click at [501, 131] on common-icon at bounding box center [506, 129] width 11 height 11
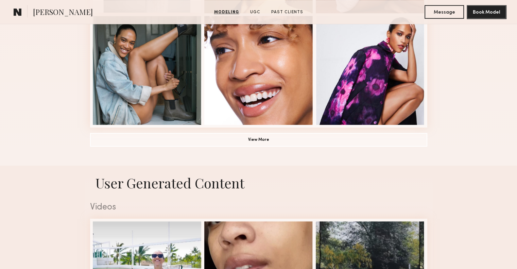
scroll to position [612, 0]
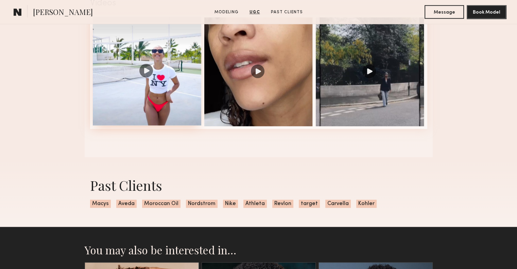
click at [138, 68] on div at bounding box center [147, 71] width 109 height 109
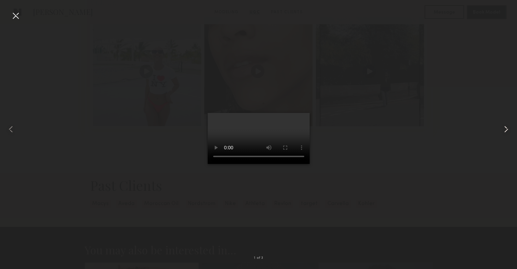
click at [502, 126] on common-icon at bounding box center [506, 129] width 11 height 11
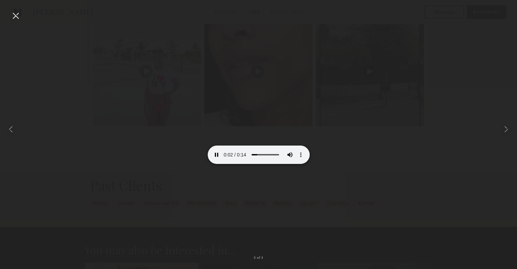
click at [371, 115] on div at bounding box center [258, 129] width 517 height 236
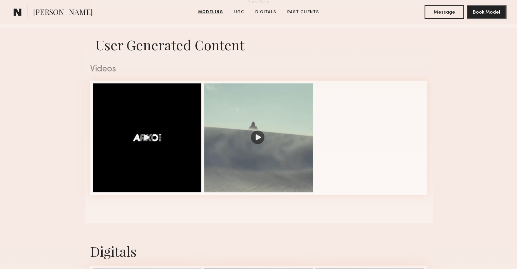
scroll to position [748, 0]
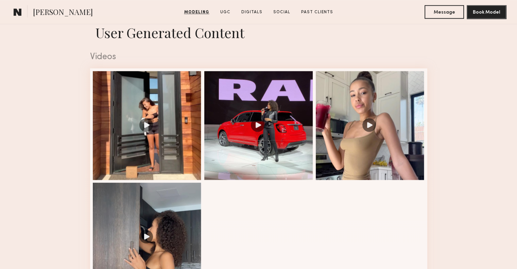
scroll to position [714, 0]
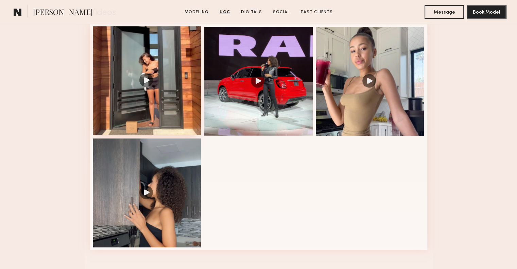
click at [156, 85] on div at bounding box center [147, 80] width 109 height 109
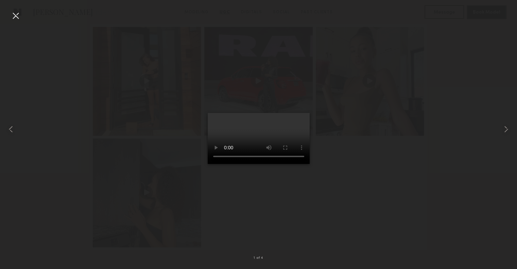
click at [494, 128] on div at bounding box center [258, 129] width 517 height 236
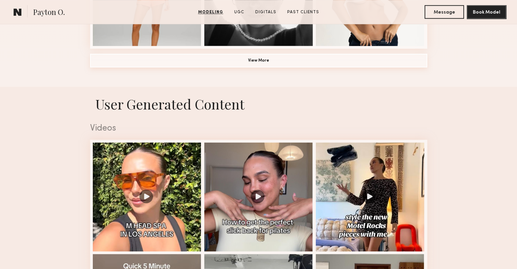
scroll to position [680, 0]
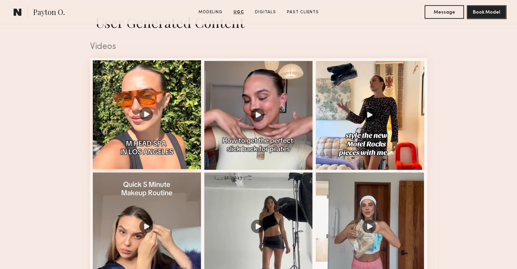
click at [151, 135] on div at bounding box center [147, 114] width 109 height 109
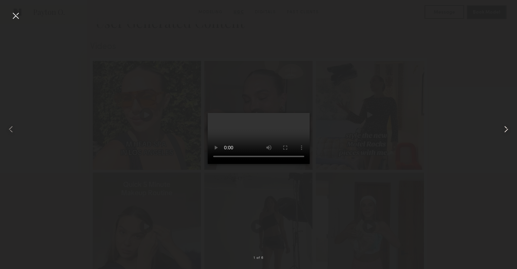
click at [506, 133] on common-icon at bounding box center [506, 129] width 11 height 11
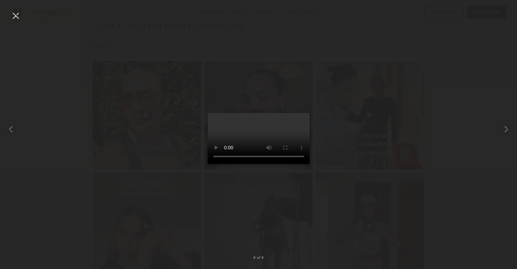
click at [349, 61] on div at bounding box center [258, 129] width 517 height 236
click at [20, 18] on div at bounding box center [15, 15] width 11 height 11
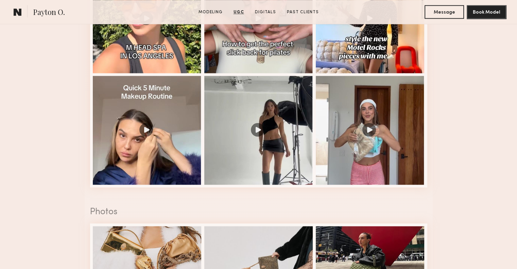
scroll to position [782, 0]
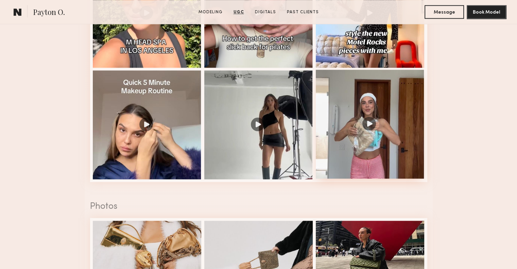
click at [373, 115] on div at bounding box center [370, 124] width 109 height 109
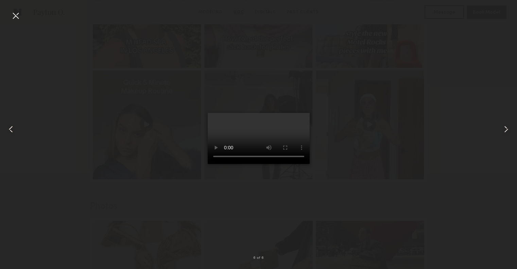
click at [371, 111] on div at bounding box center [258, 129] width 517 height 236
click at [352, 129] on div at bounding box center [258, 129] width 517 height 236
drag, startPoint x: 10, startPoint y: 20, endPoint x: 13, endPoint y: 17, distance: 4.4
click at [11, 19] on div "6 of 6" at bounding box center [258, 134] width 517 height 269
click at [14, 17] on div at bounding box center [15, 15] width 11 height 11
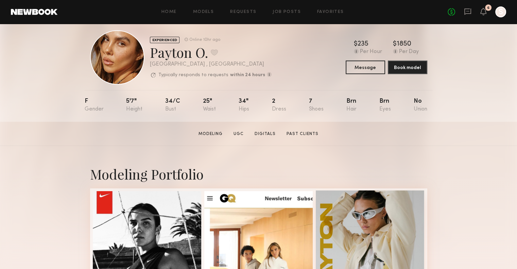
scroll to position [0, 0]
